Goal: Transaction & Acquisition: Purchase product/service

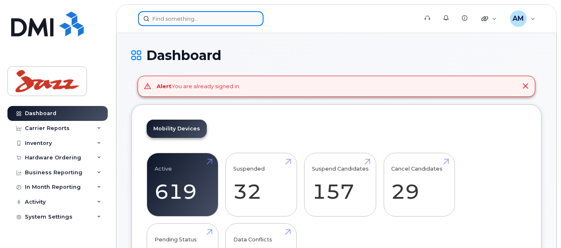
click at [226, 17] on input at bounding box center [200, 18] width 125 height 15
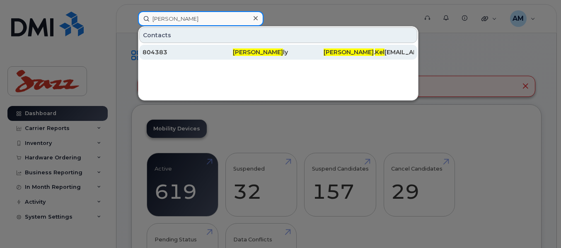
type input "darrell kel"
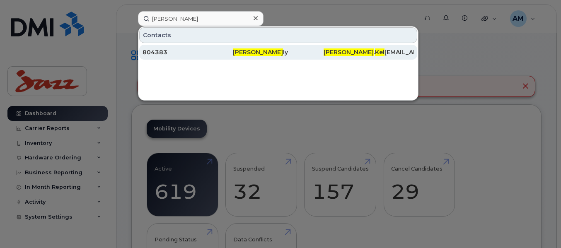
click at [205, 54] on div "804383" at bounding box center [187, 52] width 90 height 8
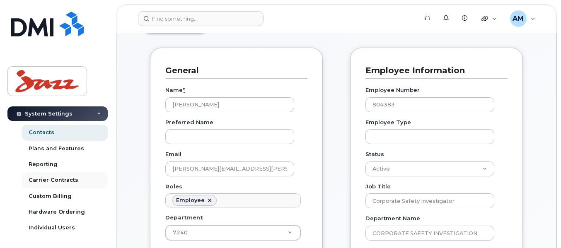
scroll to position [83, 0]
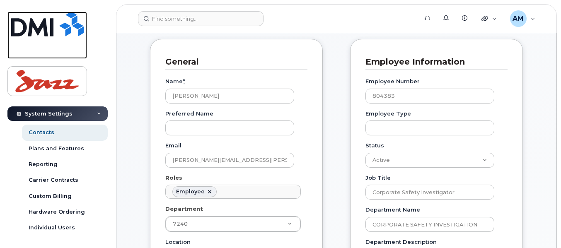
drag, startPoint x: 44, startPoint y: 20, endPoint x: 306, endPoint y: 68, distance: 266.4
click at [44, 20] on img at bounding box center [47, 24] width 72 height 25
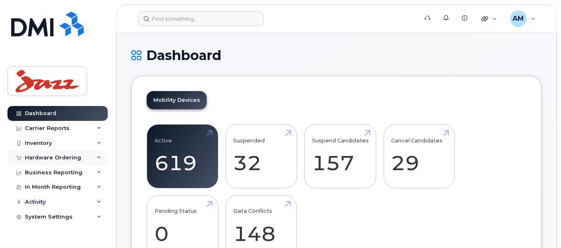
click at [41, 160] on div "Hardware Ordering" at bounding box center [53, 157] width 56 height 7
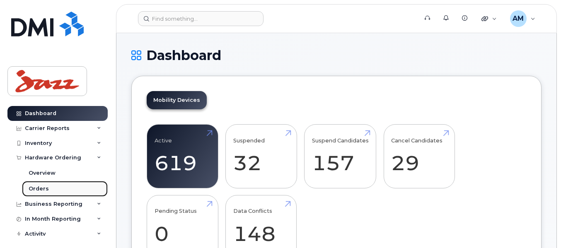
click at [36, 185] on div "Orders" at bounding box center [39, 188] width 20 height 7
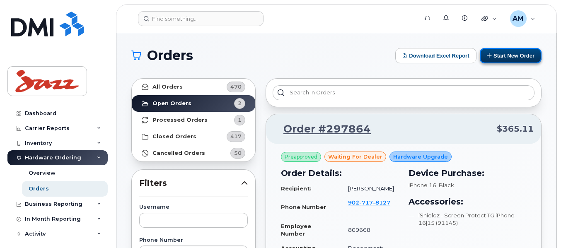
click at [490, 56] on icon at bounding box center [489, 55] width 5 height 5
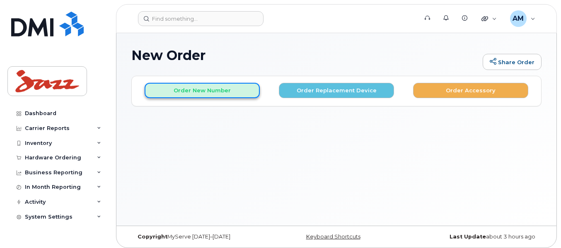
click at [226, 89] on button "Order New Number" at bounding box center [202, 90] width 115 height 15
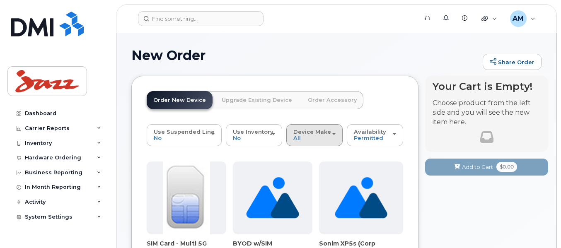
click at [316, 137] on div "Device Make All Android HUB iPhone Unknown" at bounding box center [314, 135] width 42 height 13
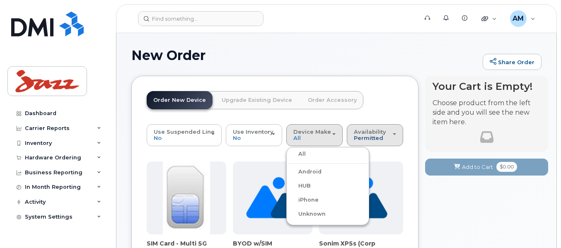
click at [359, 141] on span "Permitted" at bounding box center [368, 138] width 29 height 7
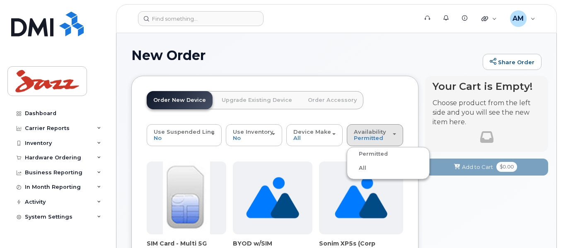
click at [359, 169] on label "All" at bounding box center [357, 168] width 17 height 10
click at [0, 0] on input "All" at bounding box center [0, 0] width 0 height 0
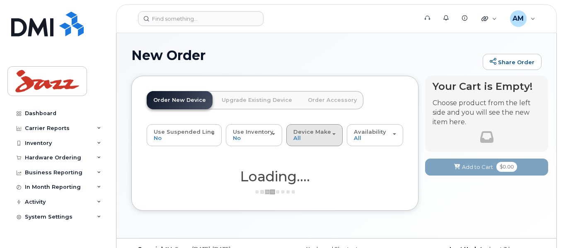
click at [325, 141] on div "Device Make All Android HUB iPhone Unknown" at bounding box center [314, 135] width 42 height 13
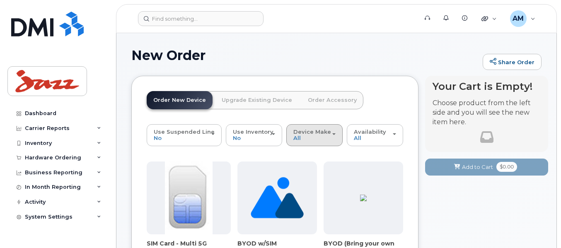
click at [316, 140] on div "Device Make All Aircard Android HUB iPhone Tablet Unknown" at bounding box center [314, 135] width 42 height 13
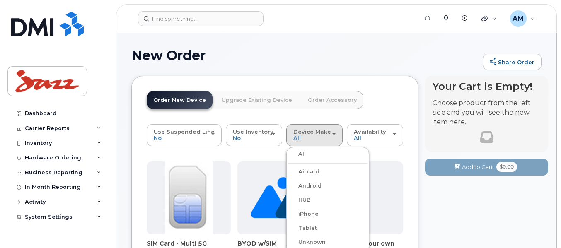
click at [303, 213] on label "iPhone" at bounding box center [303, 214] width 30 height 10
click at [0, 0] on input "iPhone" at bounding box center [0, 0] width 0 height 0
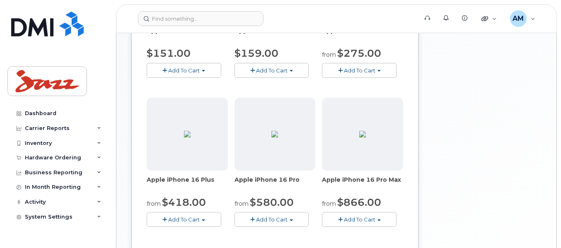
scroll to position [207, 0]
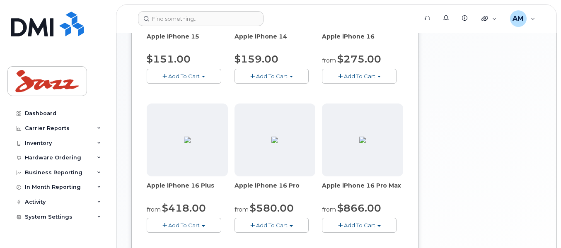
click at [341, 78] on span "button" at bounding box center [340, 76] width 5 height 5
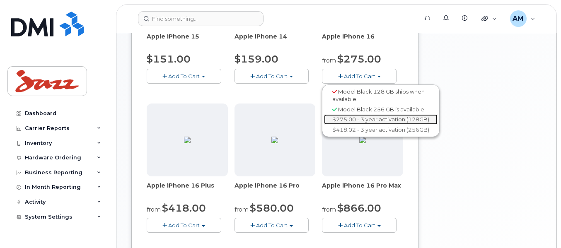
click at [366, 118] on link "$275.00 - 3 year activation (128GB)" at bounding box center [380, 119] width 113 height 10
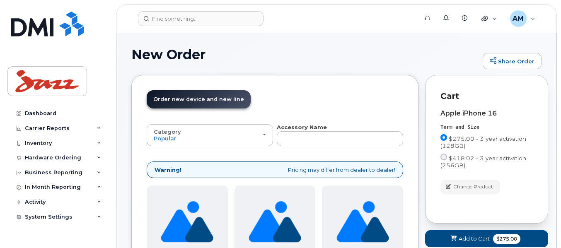
scroll to position [0, 0]
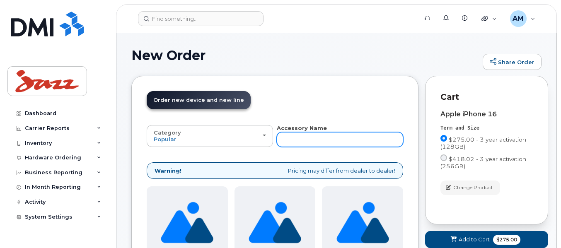
click at [327, 134] on input "text" at bounding box center [340, 139] width 126 height 15
type input "scree"
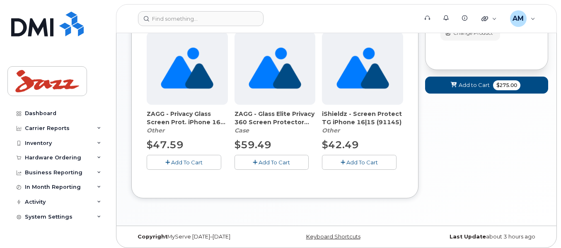
scroll to position [159, 0]
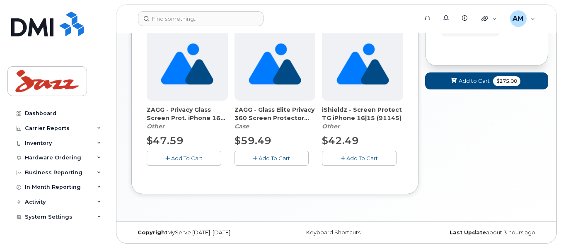
click at [342, 156] on icon "button" at bounding box center [342, 158] width 5 height 5
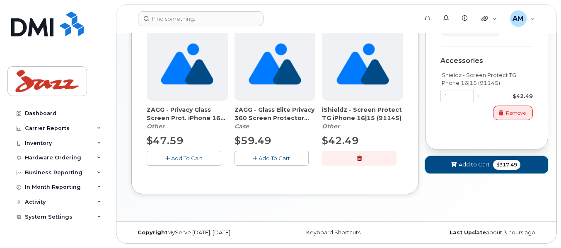
click at [484, 167] on span "Add to Cart" at bounding box center [473, 165] width 31 height 8
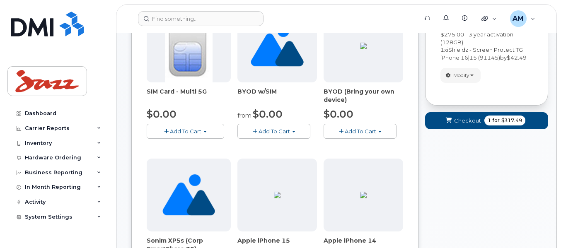
scroll to position [153, 0]
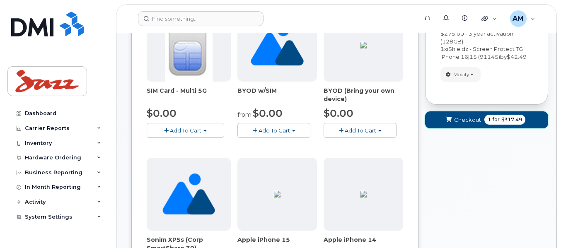
click at [483, 122] on button "Checkout 1 for $317.49" at bounding box center [486, 119] width 123 height 17
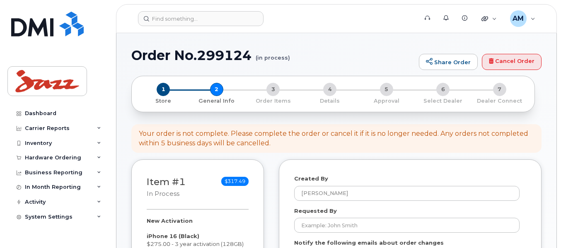
select select
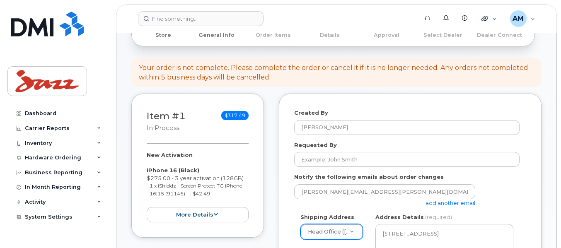
scroll to position [166, 0]
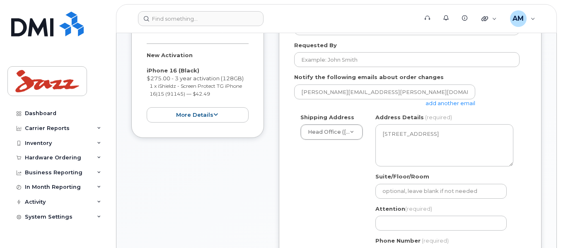
click at [467, 102] on link "add another email" at bounding box center [450, 103] width 50 height 7
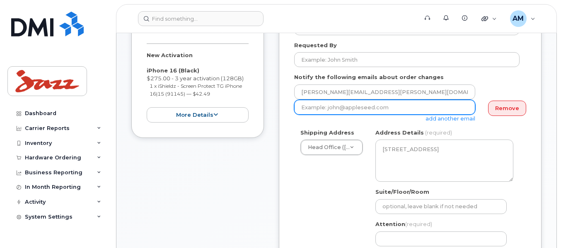
click at [359, 108] on input "email" at bounding box center [384, 107] width 181 height 15
paste input "[PERSON_NAME][EMAIL_ADDRESS][PERSON_NAME][DOMAIN_NAME]"
type input "Darrell.Kelly@flyjazz.ca"
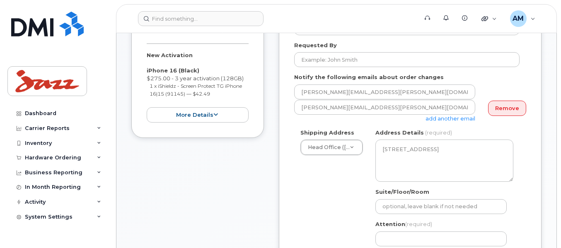
click at [432, 117] on link "add another email" at bounding box center [450, 118] width 50 height 7
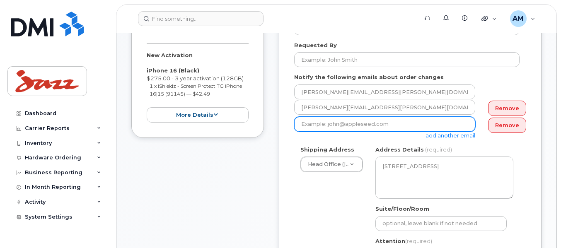
click at [372, 119] on input "email" at bounding box center [384, 124] width 181 height 15
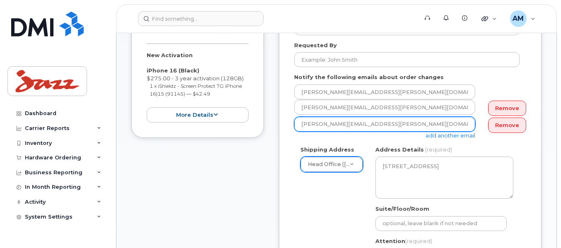
type input "kanwaldeep.singh@flyjazz.ca"
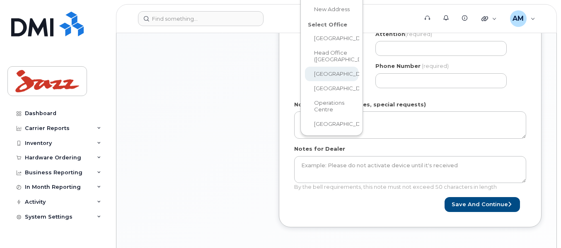
scroll to position [225, 0]
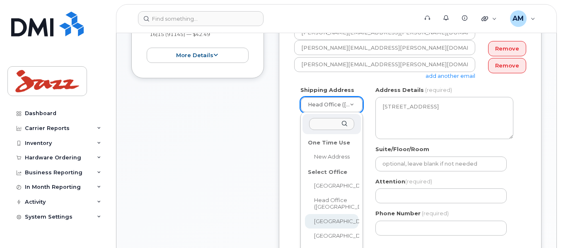
click at [325, 76] on body "Support Alerts Knowledge Base Quicklinks Suspend / Cancel Device Change SIM Car…" at bounding box center [280, 197] width 561 height 845
select select
type textarea "Suite 900 5935 Airport Rd Mississauga Ontario L4V 1W5"
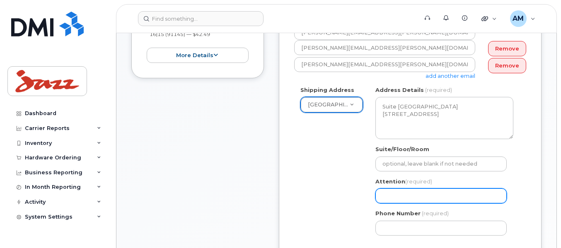
click at [395, 200] on input "Attention (required)" at bounding box center [440, 195] width 131 height 15
select select
type input "K"
select select
type input "Ka"
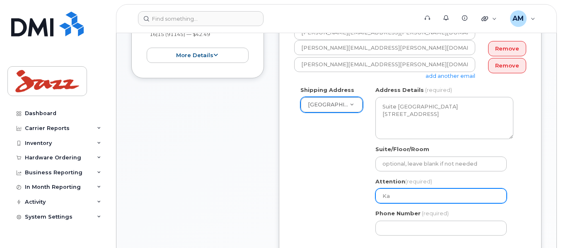
select select
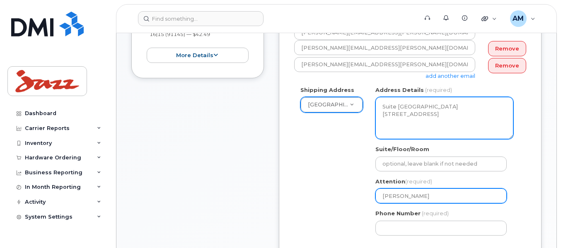
type input "Kanwaldeep Singh for Adeeb Haddadi"
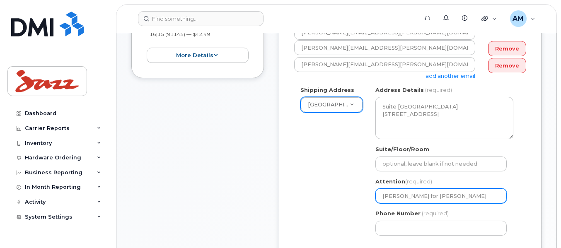
drag, startPoint x: 501, startPoint y: 197, endPoint x: 444, endPoint y: 200, distance: 57.2
click at [444, 200] on input "Kanwaldeep Singh for Adeeb Haddadi" at bounding box center [440, 195] width 131 height 15
select select
type input "Kanwaldeep Singh for D"
select select
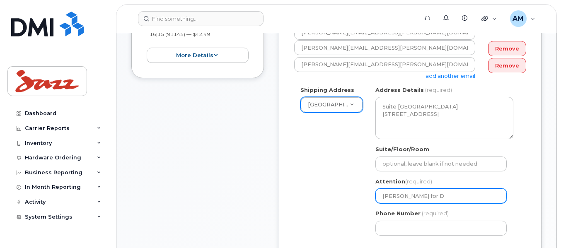
type input "Kanwaldeep Singh for Da"
select select
type input "Kanwaldeep Singh for Dar"
select select
type input "Kanwaldeep Singh for Darr"
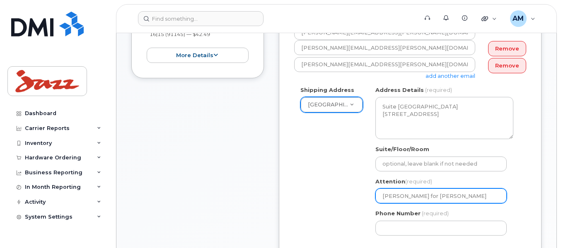
select select
type input "Kanwaldeep Singh for Darre"
select select
type input "Kanwaldeep Singh for Darrel"
select select
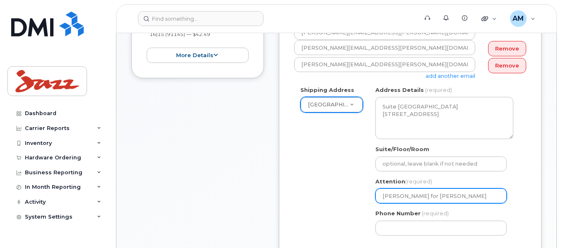
type input "Kanwaldeep Singh for Darrell"
select select
type input "Kanwaldeep Singh for Darrell K"
select select
type input "Kanwaldeep Singh for Darrell Ke"
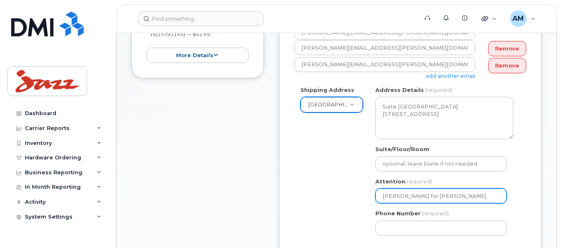
select select
type input "Kanwaldeep Singh for Darrell Kel"
select select
type input "Kanwaldeep Singh for Darrell Kell"
select select
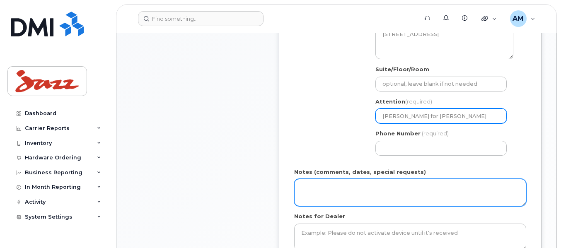
scroll to position [308, 0]
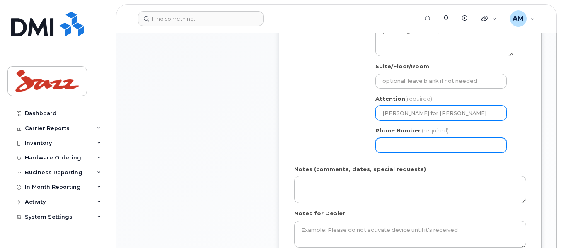
type input "Kanwaldeep Singh for Darrell Kelly"
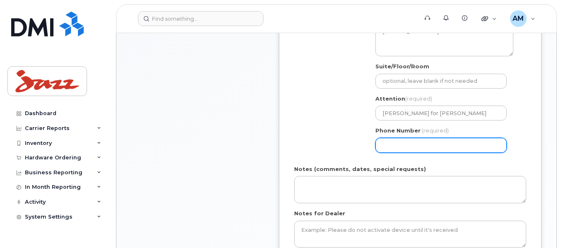
click at [388, 145] on input "Phone Number" at bounding box center [440, 145] width 131 height 15
select select
type input "902873500"
select select
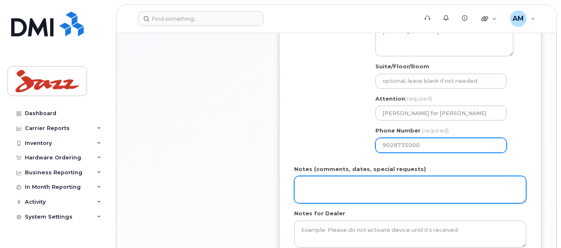
type input "9028735000"
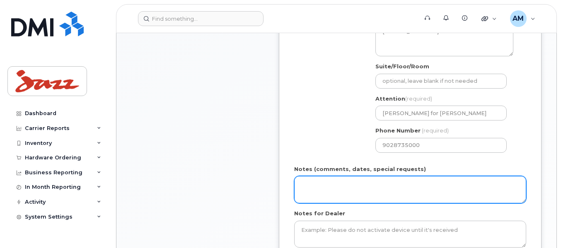
click at [384, 179] on textarea "Notes (comments, dates, special requests)" at bounding box center [410, 189] width 232 height 27
drag, startPoint x: 444, startPoint y: 187, endPoint x: 263, endPoint y: 204, distance: 182.6
click at [263, 204] on div "Item #1 in process $317.49 New Activation iPhone 16 (Black) $275.00 - 3 year ac…" at bounding box center [336, 77] width 410 height 453
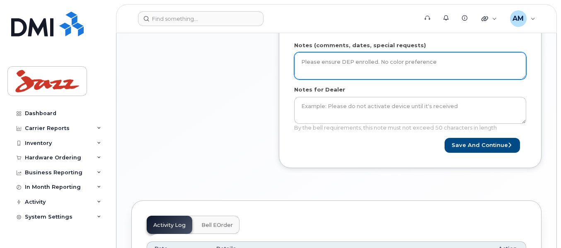
scroll to position [432, 0]
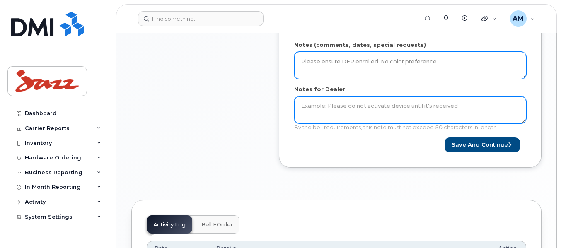
type textarea "Please ensure DEP enrolled. No color preference"
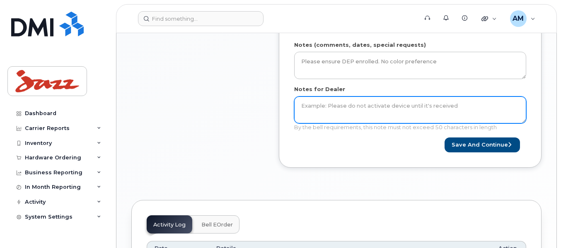
click at [310, 114] on textarea "Notes for Dealer" at bounding box center [410, 109] width 232 height 27
paste textarea "Please ensure DEP enrolled. No color preference"
type textarea "Please ensure DEP enrolled. No color preference"
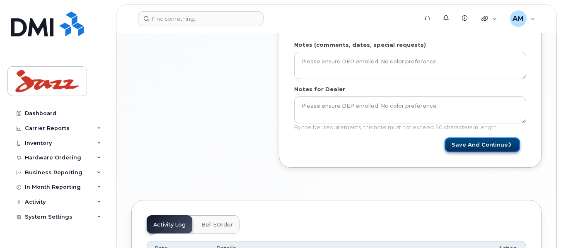
click at [462, 149] on button "Save and Continue" at bounding box center [481, 144] width 75 height 15
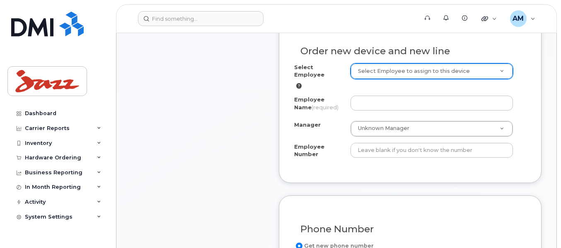
scroll to position [331, 0]
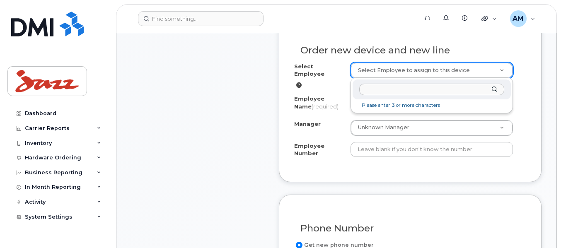
type input "f"
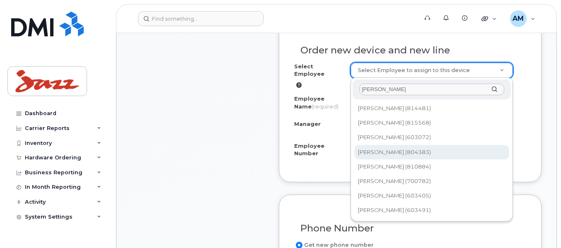
type input "[PERSON_NAME]"
type input "1273324"
type input "[PERSON_NAME]"
type input "804383"
select select "7240"
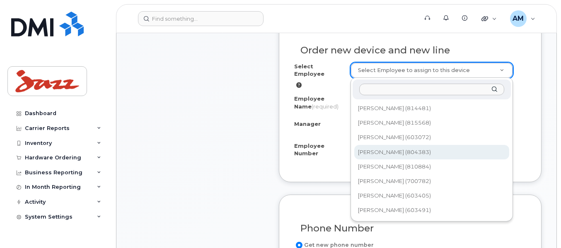
select select "1272336"
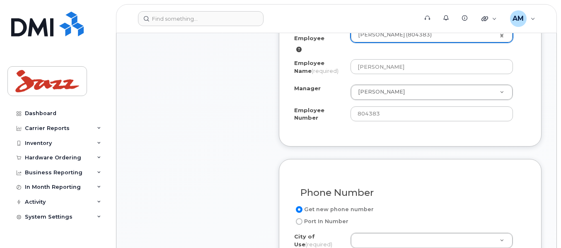
scroll to position [414, 0]
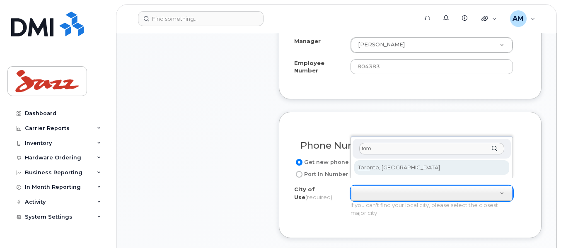
type input "toro"
type input "4934"
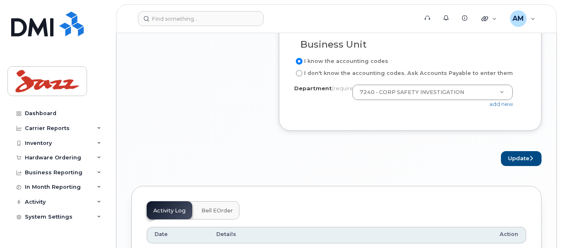
scroll to position [828, 0]
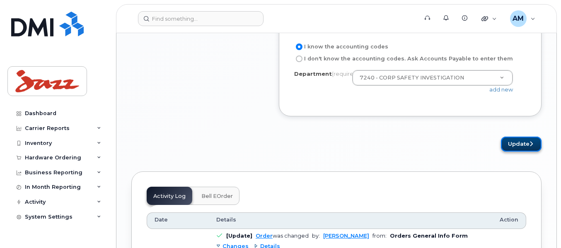
click at [516, 137] on button "Update" at bounding box center [521, 144] width 41 height 15
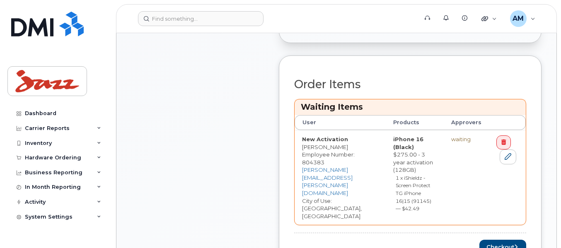
scroll to position [373, 0]
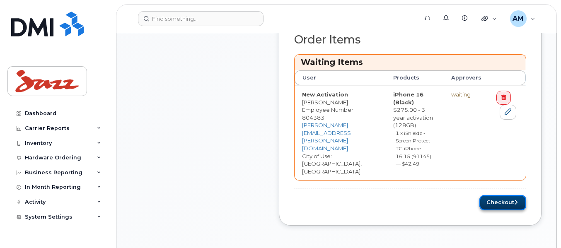
click at [495, 195] on button "Checkout" at bounding box center [502, 202] width 47 height 15
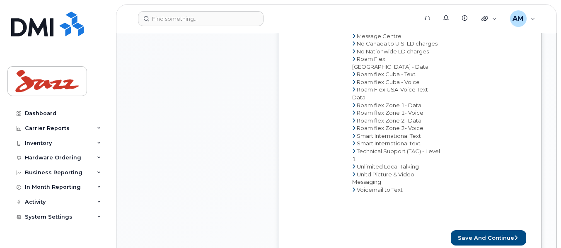
scroll to position [511, 0]
click at [481, 230] on button "Save and Continue" at bounding box center [487, 237] width 75 height 15
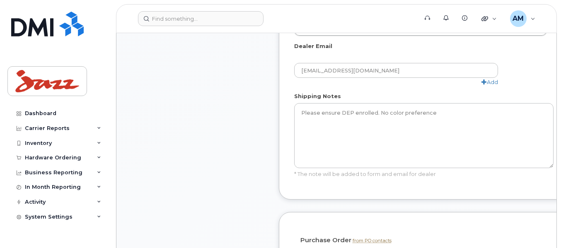
scroll to position [745, 0]
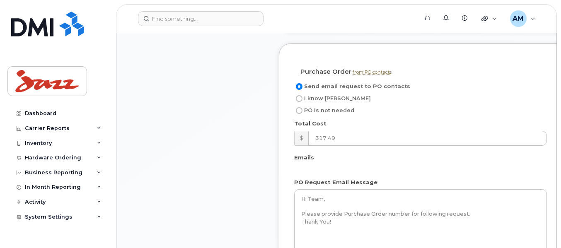
click at [299, 102] on input "I know [PERSON_NAME]" at bounding box center [299, 98] width 7 height 7
radio input "true"
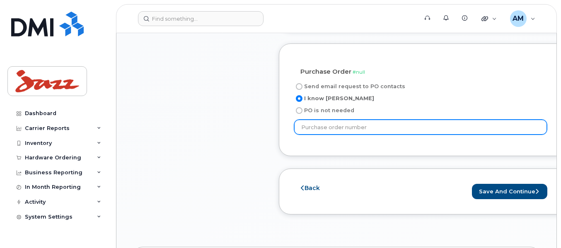
click at [299, 134] on input "text" at bounding box center [420, 127] width 253 height 15
paste input "PO66173"
type input "PO66173"
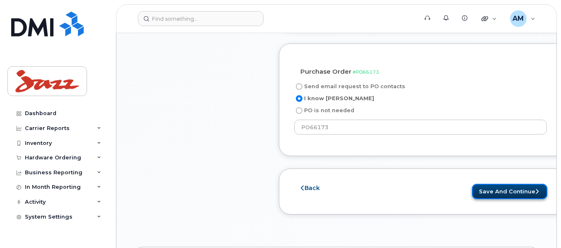
click at [494, 199] on button "Save and Continue" at bounding box center [509, 191] width 75 height 15
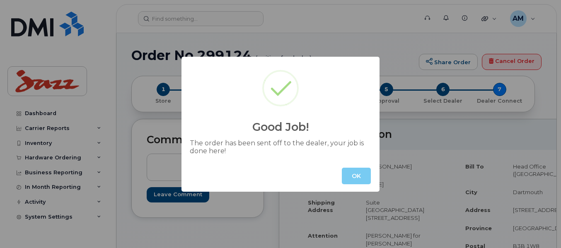
click at [363, 178] on button "OK" at bounding box center [356, 176] width 29 height 17
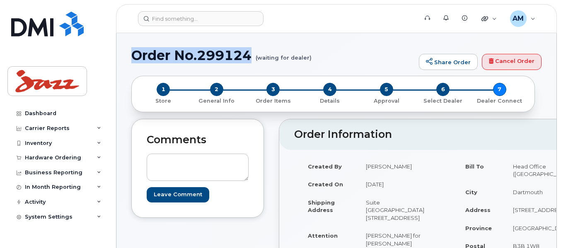
drag, startPoint x: 253, startPoint y: 56, endPoint x: 134, endPoint y: 54, distance: 119.3
click at [134, 54] on h1 "Order No.299124 (waiting for dealer)" at bounding box center [272, 55] width 283 height 14
copy h1 "Order No.299124"
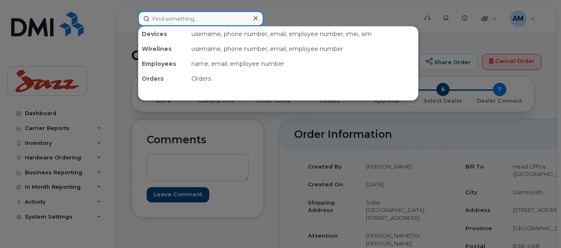
click at [207, 16] on input at bounding box center [200, 18] width 125 height 15
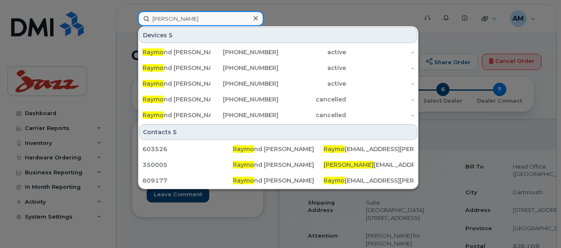
drag, startPoint x: 172, startPoint y: 21, endPoint x: 135, endPoint y: 16, distance: 37.2
click at [135, 16] on div "raymo Devices 5 Raymo nd Lund 902-233-7660 active - Raymo nd Wilson 416-700-298…" at bounding box center [274, 18] width 287 height 15
paste input "6472333280"
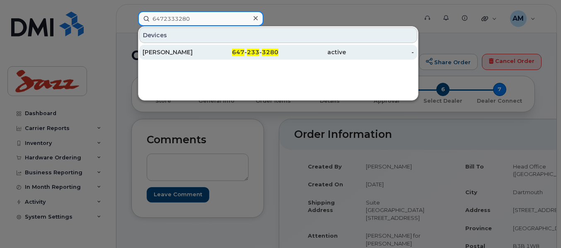
type input "6472333280"
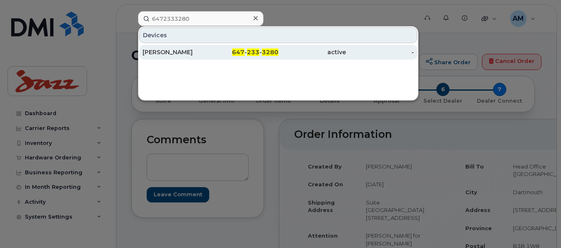
click at [194, 53] on div "[PERSON_NAME]" at bounding box center [176, 52] width 68 height 8
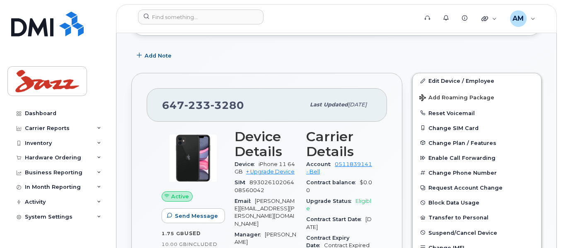
scroll to position [195, 0]
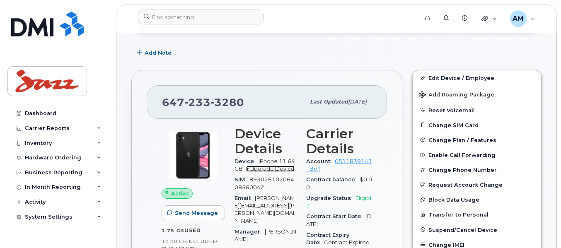
click at [267, 169] on link "+ Upgrade Device" at bounding box center [270, 169] width 48 height 6
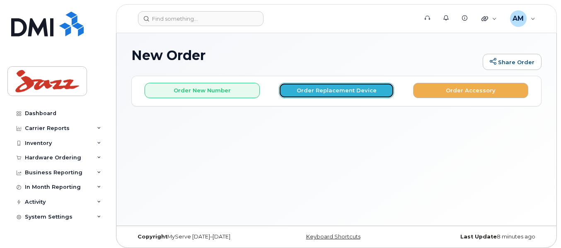
click at [306, 96] on button "Order Replacement Device" at bounding box center [336, 90] width 115 height 15
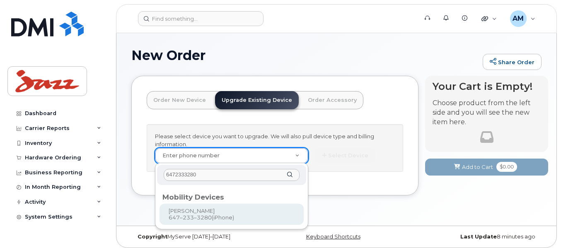
type input "6472333280"
type input "564050"
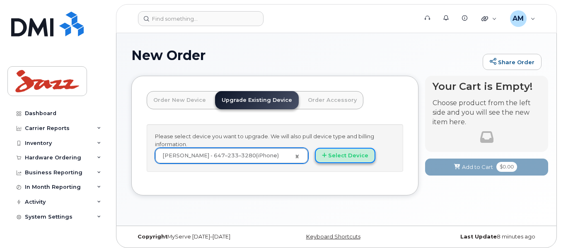
click at [323, 155] on icon "button" at bounding box center [324, 155] width 5 height 5
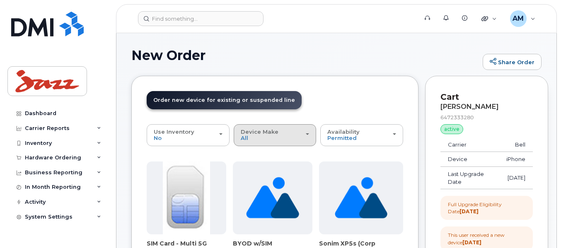
click at [301, 134] on div "Device Make All Android HUB iPhone Unknown" at bounding box center [275, 135] width 69 height 13
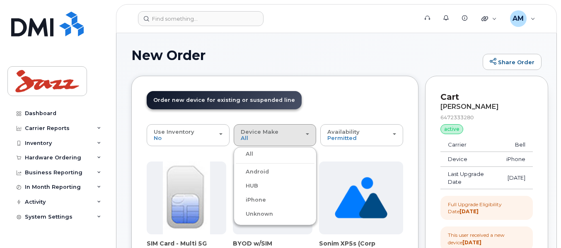
click at [257, 199] on label "iPhone" at bounding box center [251, 200] width 30 height 10
click at [0, 0] on input "iPhone" at bounding box center [0, 0] width 0 height 0
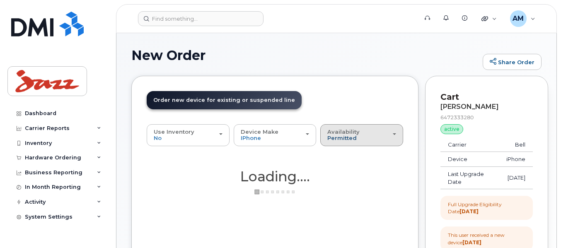
click at [349, 136] on span "Permitted" at bounding box center [341, 138] width 29 height 7
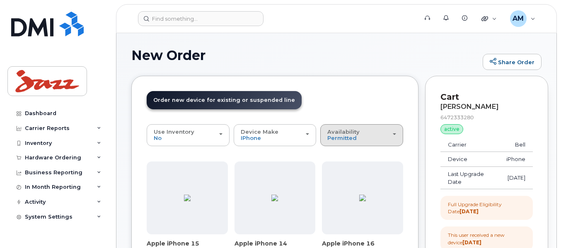
click at [346, 144] on button "Availability Permitted All" at bounding box center [361, 135] width 83 height 22
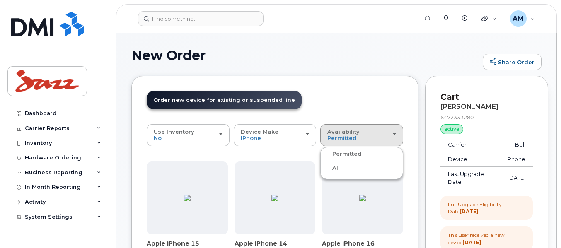
click at [335, 169] on label "All" at bounding box center [330, 168] width 17 height 10
click at [0, 0] on input "All" at bounding box center [0, 0] width 0 height 0
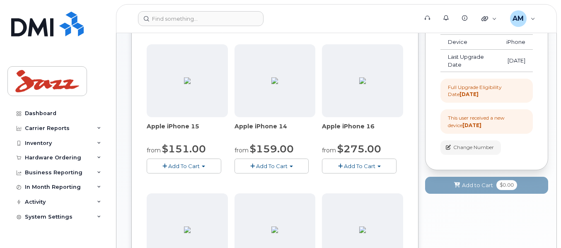
scroll to position [124, 0]
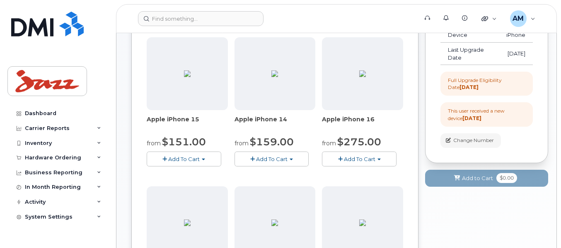
click at [367, 163] on button "Add To Cart" at bounding box center [359, 159] width 75 height 14
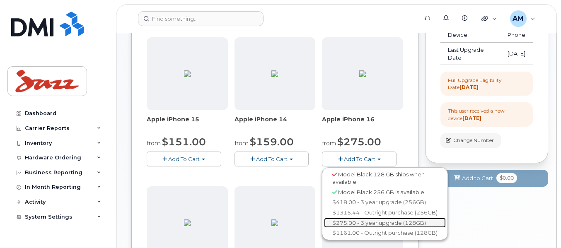
click at [366, 222] on link "$275.00 - 3 year upgrade (128GB)" at bounding box center [385, 223] width 122 height 10
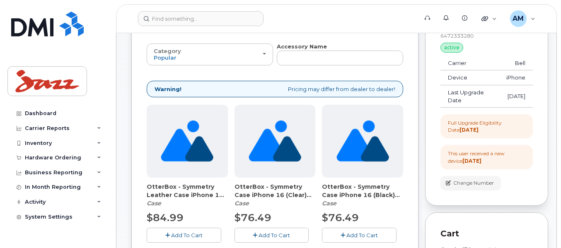
scroll to position [41, 0]
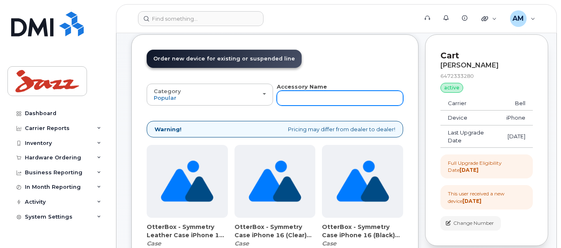
click at [305, 96] on input "text" at bounding box center [340, 98] width 126 height 15
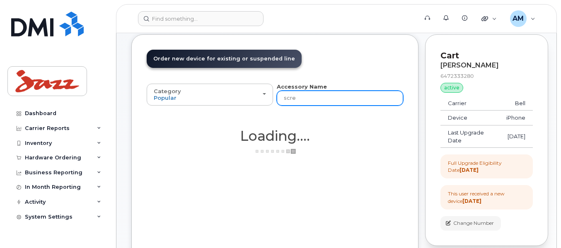
type input "scree"
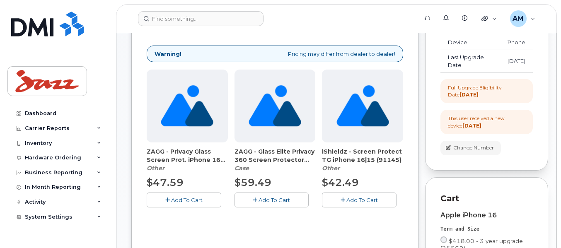
scroll to position [124, 0]
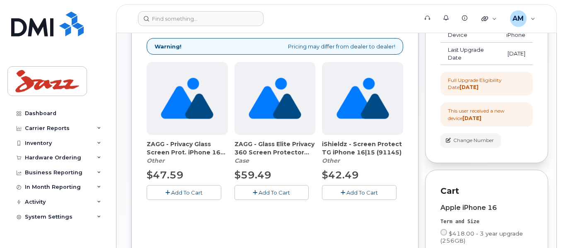
click at [344, 191] on icon "button" at bounding box center [342, 192] width 5 height 5
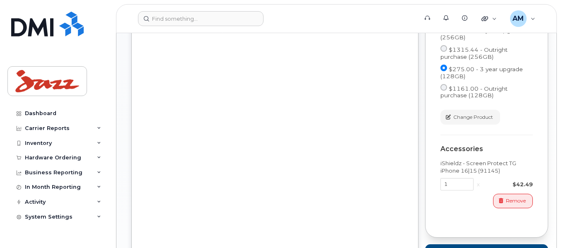
scroll to position [373, 0]
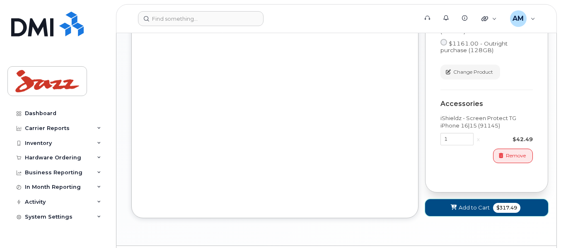
click at [494, 205] on span "$317.49" at bounding box center [506, 208] width 27 height 10
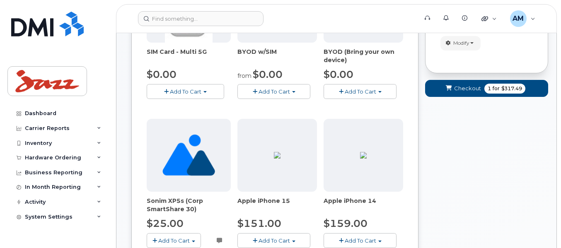
scroll to position [166, 0]
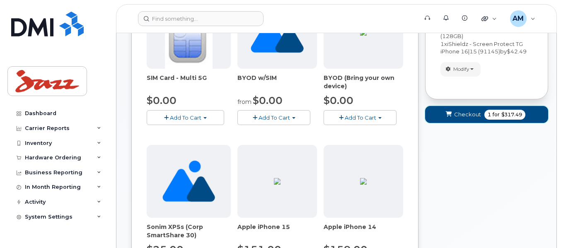
click at [474, 112] on span "Checkout" at bounding box center [467, 115] width 27 height 8
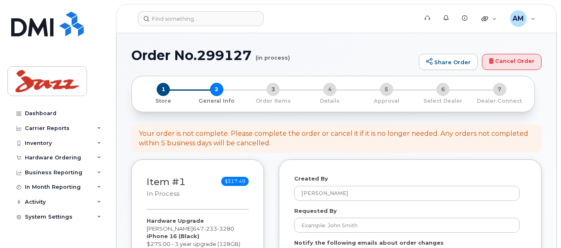
select select
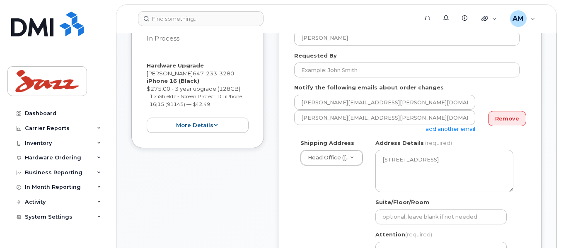
scroll to position [207, 0]
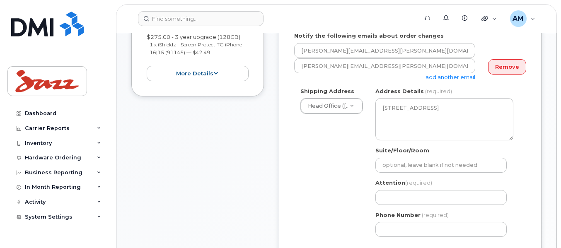
click at [434, 78] on link "add another email" at bounding box center [450, 77] width 50 height 7
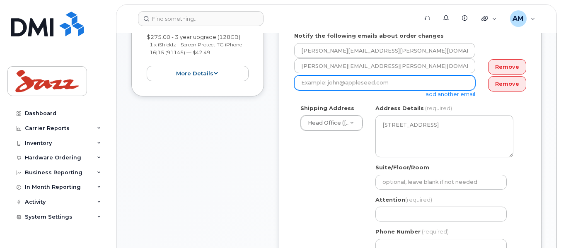
click at [356, 85] on input "email" at bounding box center [384, 82] width 181 height 15
type input "[PERSON_NAME][EMAIL_ADDRESS][PERSON_NAME][DOMAIN_NAME]"
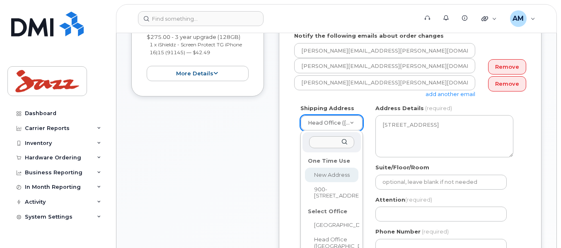
drag, startPoint x: 355, startPoint y: 123, endPoint x: 354, endPoint y: 129, distance: 5.9
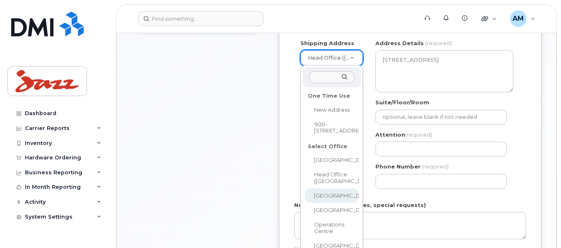
scroll to position [290, 0]
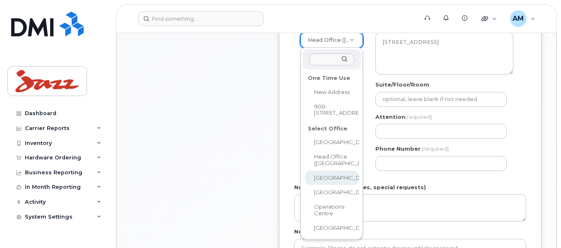
select select
type textarea "Suite 900 5935 Airport Rd Mississauga Ontario L4V 1W5"
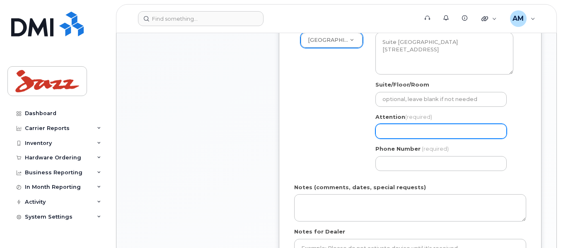
click at [409, 130] on input "Attention (required)" at bounding box center [440, 131] width 131 height 15
type input "Kanwaldeep Singh for Adeeb Haddadi"
drag, startPoint x: 489, startPoint y: 131, endPoint x: 445, endPoint y: 130, distance: 43.5
click at [445, 130] on input "Kanwaldeep Singh for Adeeb Haddadi" at bounding box center [440, 131] width 131 height 15
select select
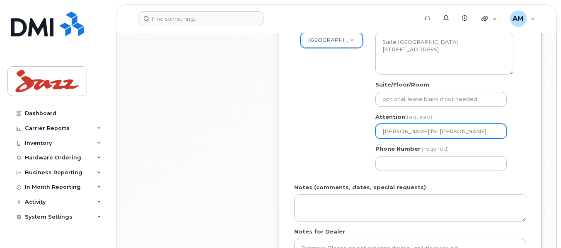
type input "Kanwaldeep Singh for A"
select select
type input "Kanwaldeep Singh for"
select select
type input "Kanwaldeep Singh for R"
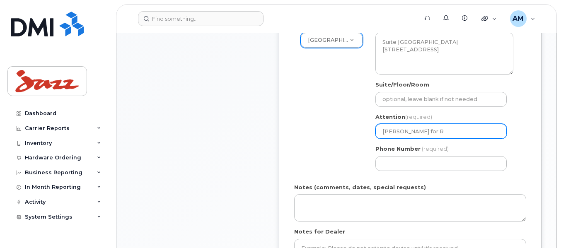
select select
type input "Kanwaldeep Singh for Ry"
select select
type input "Kanwaldeep Singh for R"
select select
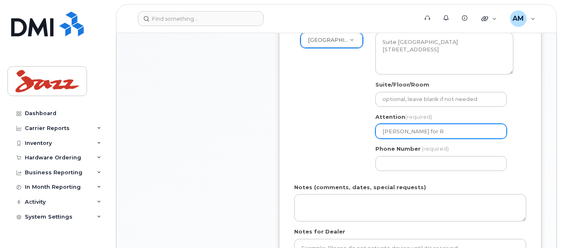
type input "Kanwaldeep Singh for Ra"
select select
type input "Kanwaldeep Singh for Ray"
select select
type input "Kanwaldeep Singh for Raym"
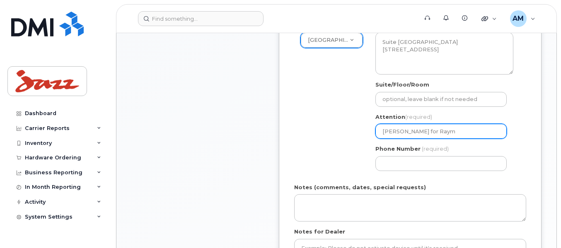
select select
type input "Kanwaldeep Singh for Raymo"
select select
type input "Kanwaldeep Singh for Raymon"
select select
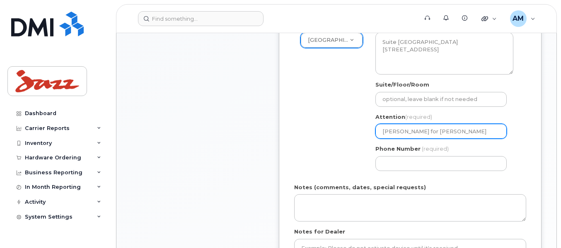
type input "Kanwaldeep Singh for Raymond"
select select
type input "Kanwaldeep Singh for Raymond W"
select select
type input "Kanwaldeep Singh for Raymond Wi"
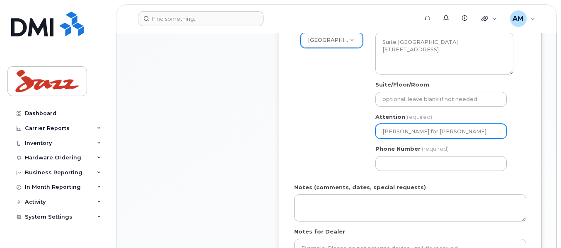
select select
type input "Kanwaldeep Singh for Raymond Wil"
select select
type input "Kanwaldeep Singh for Raymond Wils"
select select
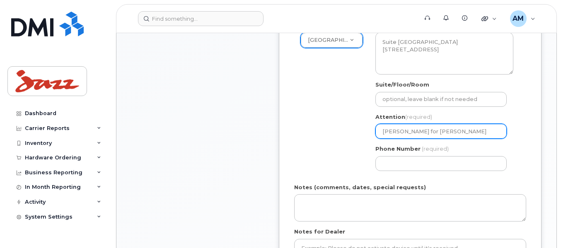
type input "Kanwaldeep Singh for Raymond Wilso"
select select
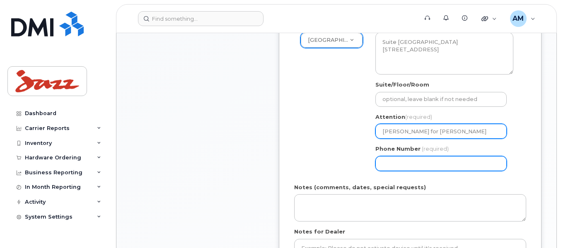
type input "[PERSON_NAME] for [PERSON_NAME]"
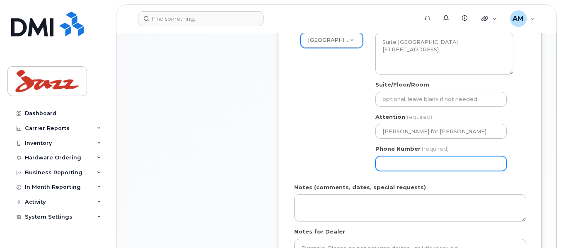
click at [431, 166] on input "Phone Number" at bounding box center [440, 163] width 131 height 15
select select
type input "902873500"
select select
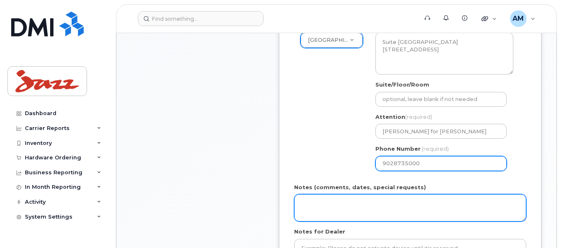
type input "9028735000"
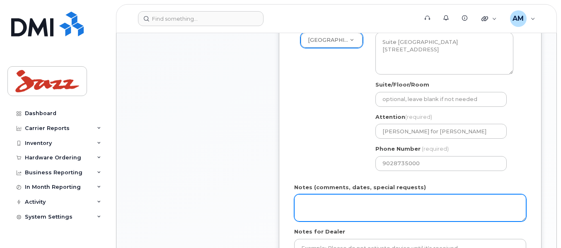
click at [379, 210] on textarea "Notes (comments, dates, special requests)" at bounding box center [410, 207] width 232 height 27
drag, startPoint x: 439, startPoint y: 207, endPoint x: 259, endPoint y: 213, distance: 179.8
click at [259, 213] on div "Item #1 in process $317.49 Hardware Upgrade Raymond Wilson 647 233 3280 iPhone …" at bounding box center [336, 96] width 410 height 453
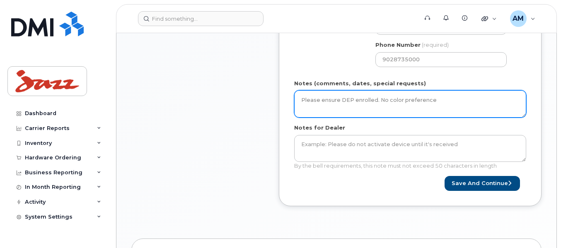
scroll to position [414, 0]
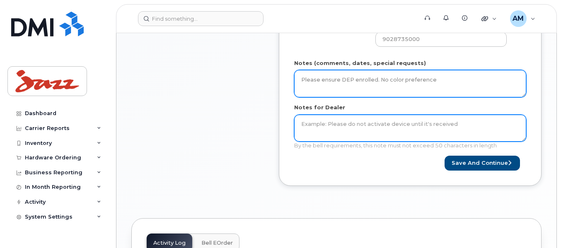
type textarea "Please ensure DEP enrolled. No color preference"
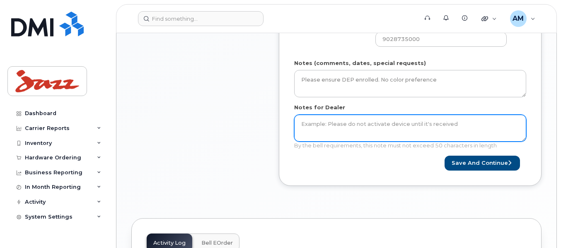
click at [320, 124] on textarea "Notes for Dealer" at bounding box center [410, 128] width 232 height 27
paste textarea "Please ensure DEP enrolled. No color preference"
type textarea "Please ensure DEP enrolled. No color preference"
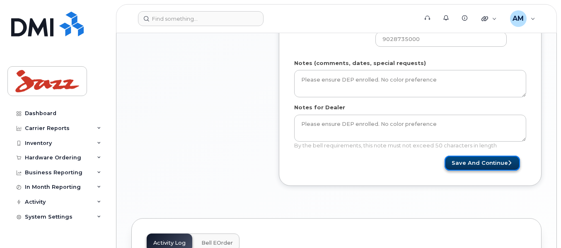
click at [463, 157] on button "Save and Continue" at bounding box center [481, 163] width 75 height 15
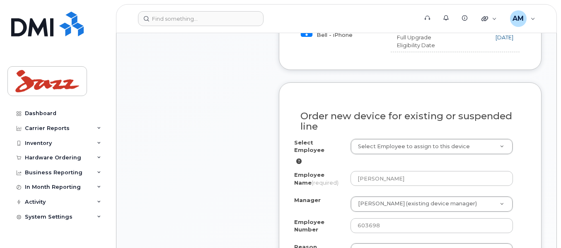
scroll to position [455, 0]
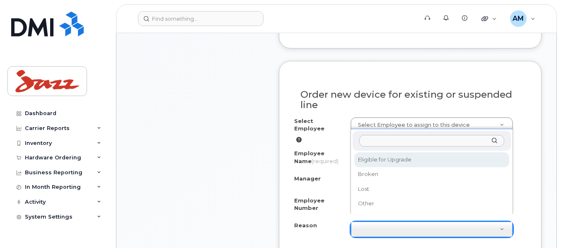
select select "eligible_for_upgrade"
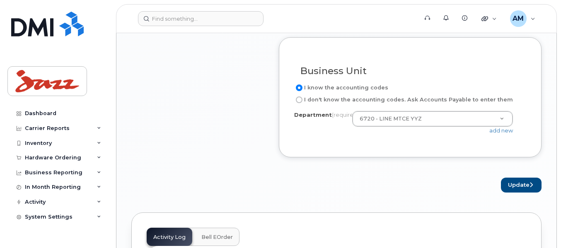
scroll to position [787, 0]
click at [522, 182] on button "Update" at bounding box center [521, 184] width 41 height 15
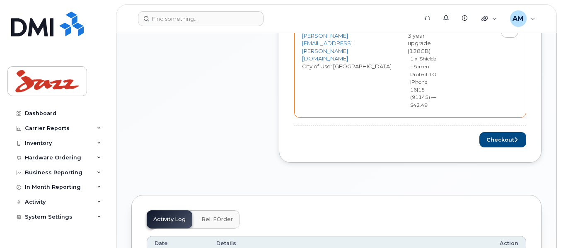
scroll to position [455, 0]
click at [501, 131] on button "Checkout" at bounding box center [502, 138] width 47 height 15
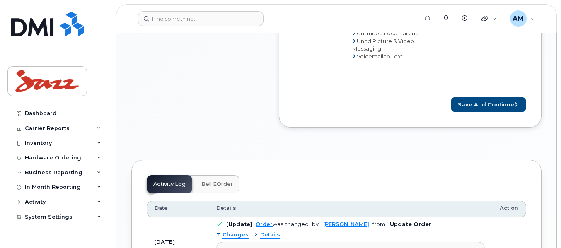
scroll to position [621, 0]
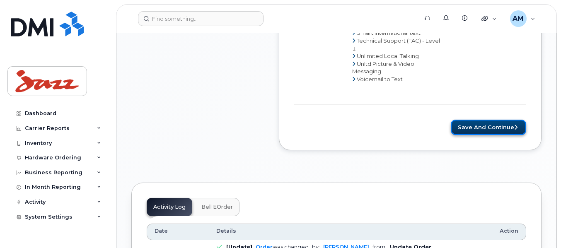
click at [487, 120] on button "Save and Continue" at bounding box center [487, 127] width 75 height 15
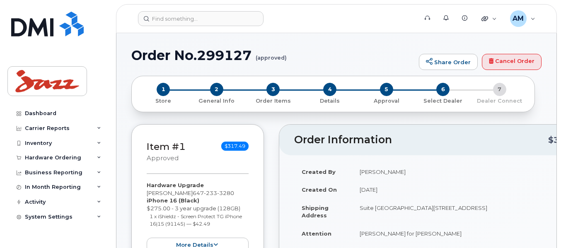
type textarea "Please ensure DEP enrolled. No color preference"
radio input "true"
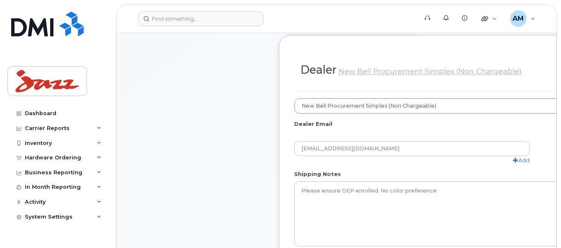
scroll to position [787, 0]
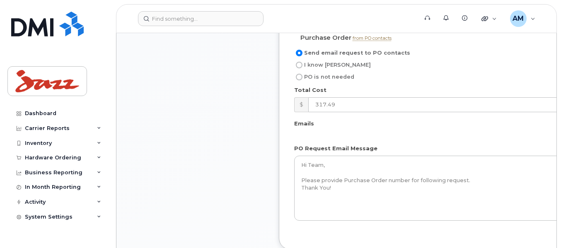
click at [297, 67] on input "I know PO" at bounding box center [299, 65] width 7 height 7
radio input "true"
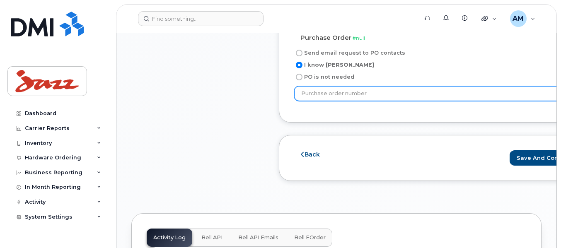
click at [335, 96] on input "text" at bounding box center [439, 93] width 290 height 15
paste input "PO66265"
type input "PO66265"
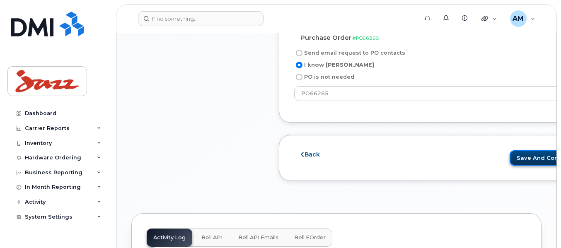
click at [509, 154] on button "Save and Continue" at bounding box center [546, 157] width 75 height 15
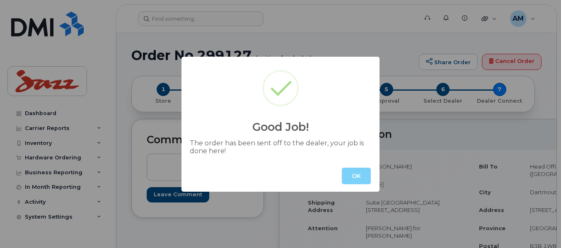
drag, startPoint x: 367, startPoint y: 178, endPoint x: 363, endPoint y: 175, distance: 5.1
click at [368, 178] on button "OK" at bounding box center [356, 176] width 29 height 17
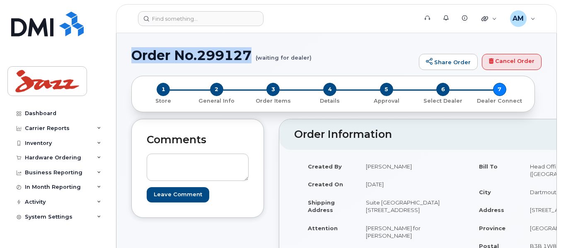
drag, startPoint x: 254, startPoint y: 54, endPoint x: 135, endPoint y: 53, distance: 118.4
click at [135, 53] on h1 "Order No.299127 (waiting for dealer)" at bounding box center [272, 55] width 283 height 14
copy h1 "Order No.299127"
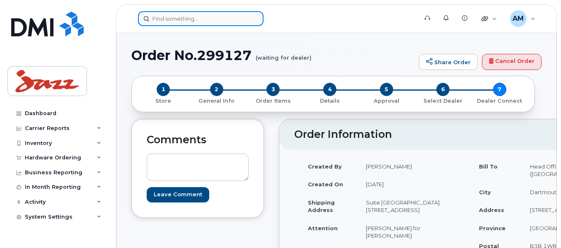
click at [154, 19] on input at bounding box center [200, 18] width 125 height 15
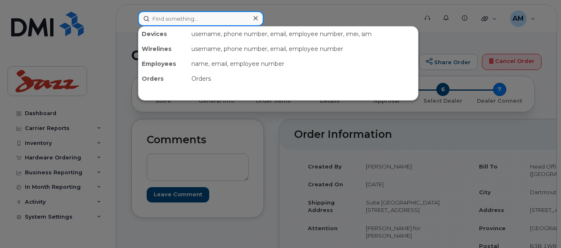
paste input "Faber"
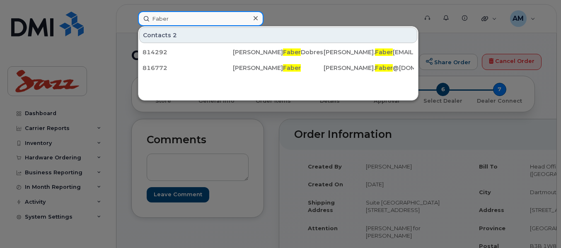
type input "Faber"
drag, startPoint x: 183, startPoint y: 22, endPoint x: 121, endPoint y: 22, distance: 62.1
click at [131, 22] on div "Faber Contacts 2 814292 James Faber Dobrescu JamesDaniel. Faber Dobrescu@flyjaz…" at bounding box center [274, 18] width 287 height 15
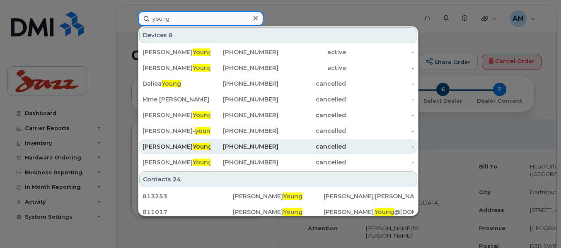
type input "young"
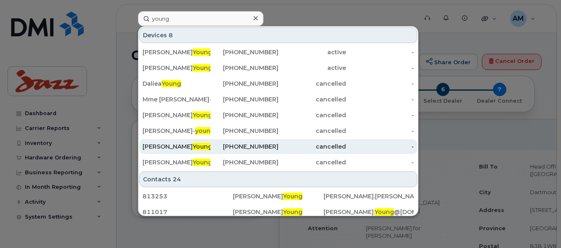
click at [190, 144] on div "Connie Young" at bounding box center [176, 146] width 68 height 8
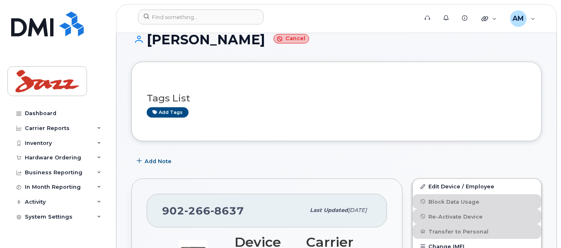
scroll to position [1, 0]
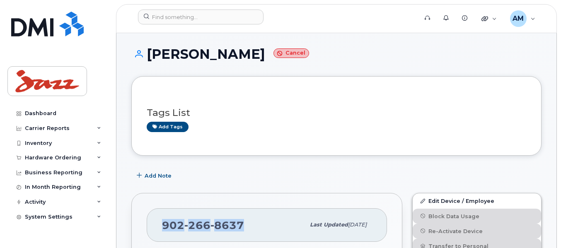
drag, startPoint x: 247, startPoint y: 224, endPoint x: 152, endPoint y: 221, distance: 94.9
click at [152, 221] on div "902 266 8637 Last updated Jun 12, 2025" at bounding box center [267, 224] width 240 height 33
copy span "902 266 8637"
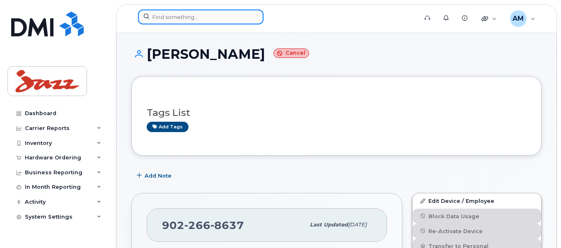
click at [215, 14] on input at bounding box center [200, 17] width 125 height 15
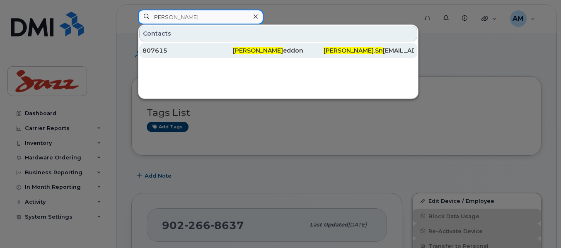
type input "sean sn"
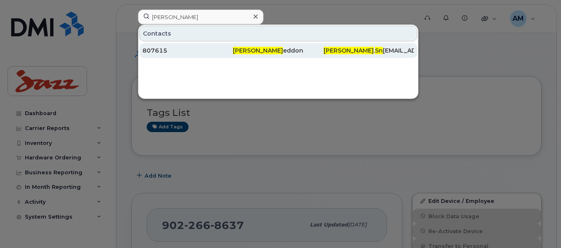
click at [245, 53] on span "Sean Sn" at bounding box center [258, 50] width 50 height 7
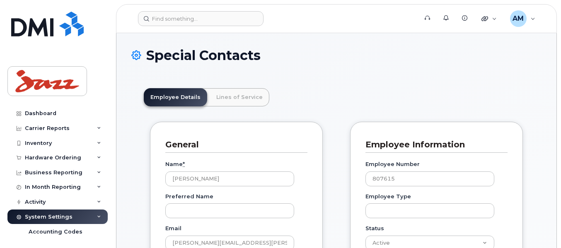
scroll to position [24, 0]
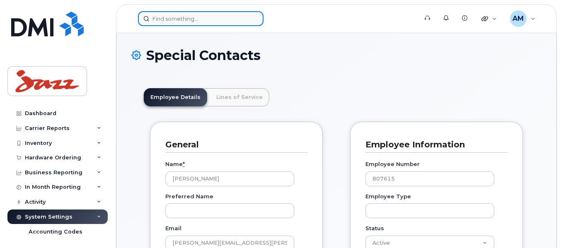
click at [179, 18] on input at bounding box center [200, 18] width 125 height 15
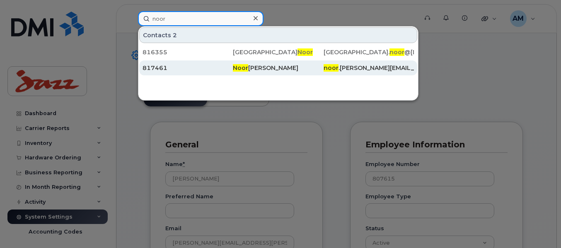
type input "noor"
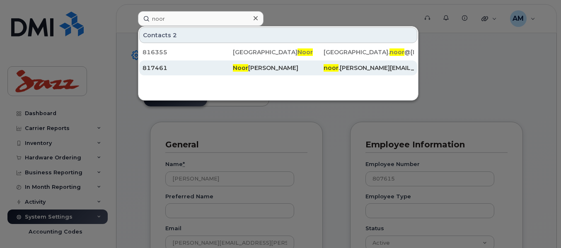
click at [171, 68] on div "817461" at bounding box center [187, 68] width 90 height 8
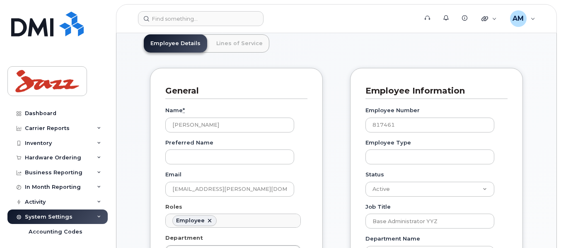
scroll to position [83, 0]
